Goal: Information Seeking & Learning: Learn about a topic

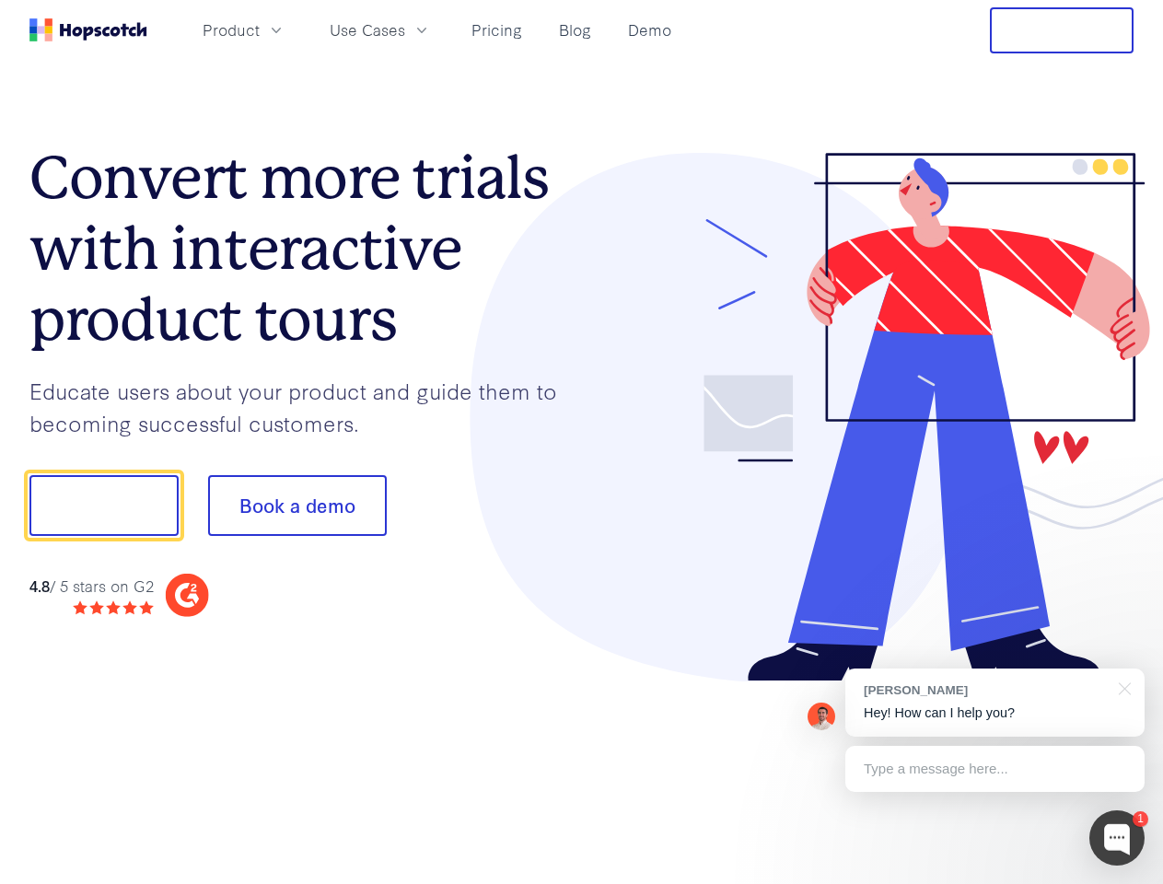
click at [582, 442] on div at bounding box center [858, 418] width 553 height 530
click at [260, 29] on span "Product" at bounding box center [231, 29] width 57 height 23
click at [405, 29] on span "Use Cases" at bounding box center [368, 29] width 76 height 23
click at [1062, 30] on button "Free Trial" at bounding box center [1062, 30] width 144 height 46
click at [103, 506] on button "Show me!" at bounding box center [103, 505] width 149 height 61
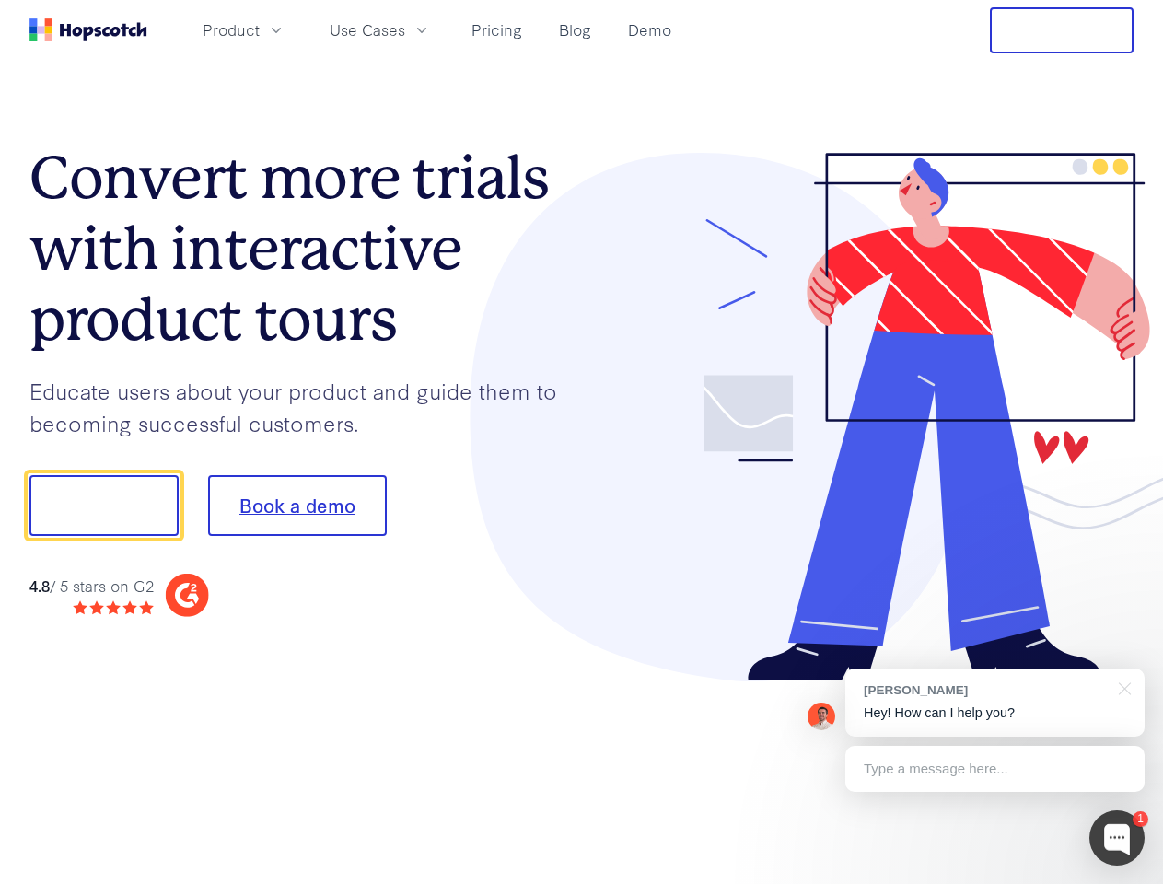
click at [297, 506] on button "Book a demo" at bounding box center [297, 505] width 179 height 61
click at [1117, 838] on div at bounding box center [1117, 838] width 55 height 55
click at [995, 703] on div "[PERSON_NAME] Hey! How can I help you?" at bounding box center [995, 703] width 299 height 68
click at [1122, 687] on div at bounding box center [972, 627] width 345 height 368
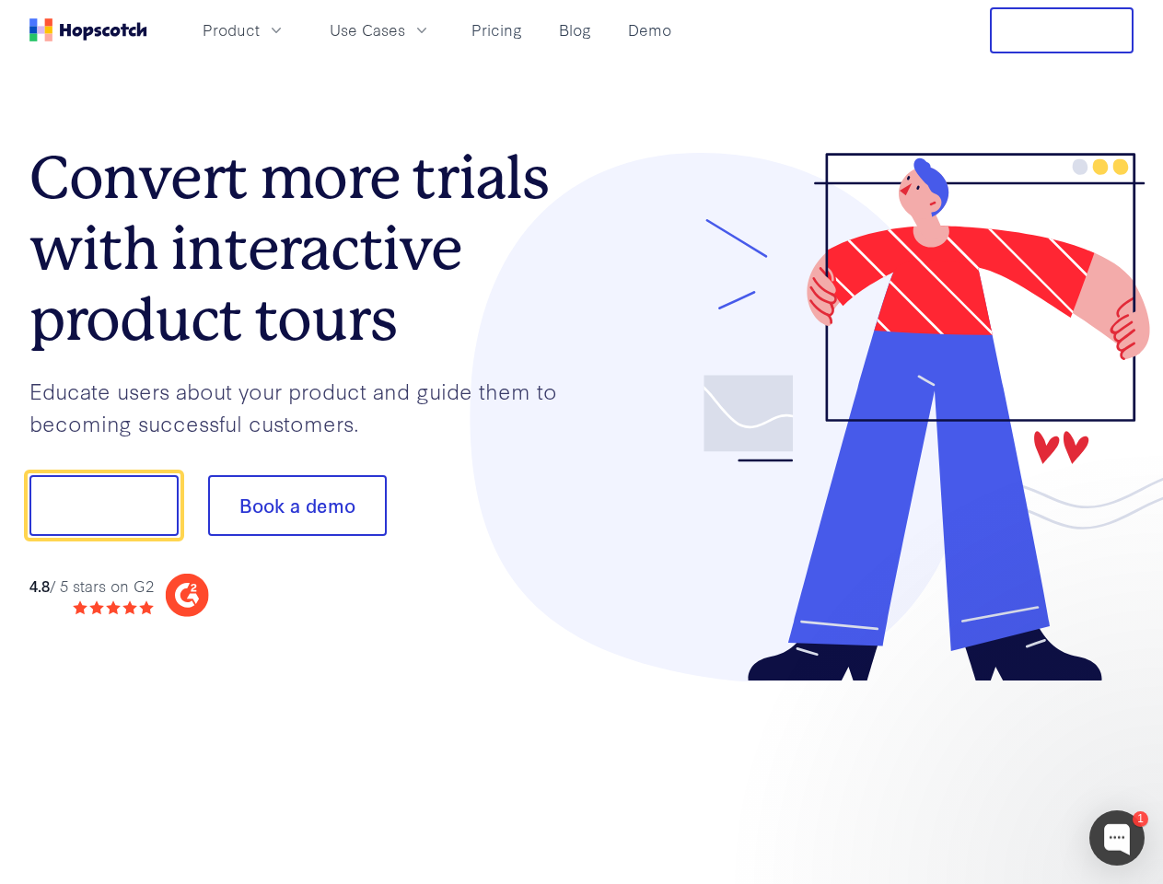
click at [995, 769] on div at bounding box center [972, 627] width 345 height 368
